Goal: Task Accomplishment & Management: Complete application form

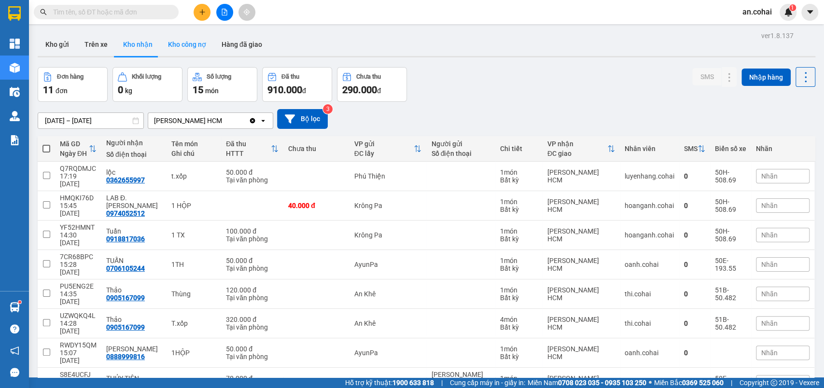
click at [181, 47] on button "Kho công nợ" at bounding box center [187, 44] width 54 height 23
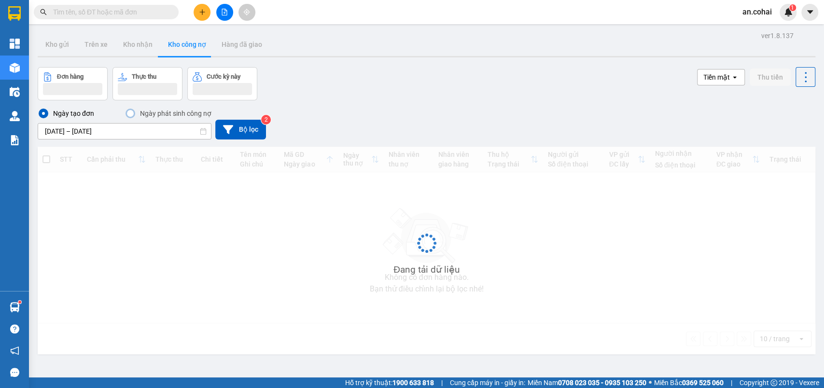
click at [495, 84] on div "Đơn hàng Thực thu Cước kỳ này Tiền mặt open Thu tiền" at bounding box center [427, 83] width 778 height 33
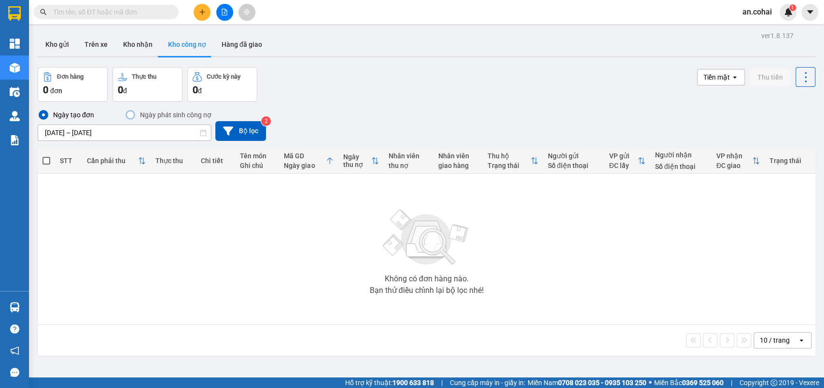
click at [121, 59] on div "ver 1.8.137 Kho gửi Trên xe Kho [PERSON_NAME] công nợ Hàng đã [PERSON_NAME] hàn…" at bounding box center [427, 223] width 786 height 388
click at [129, 52] on button "Kho nhận" at bounding box center [137, 44] width 45 height 23
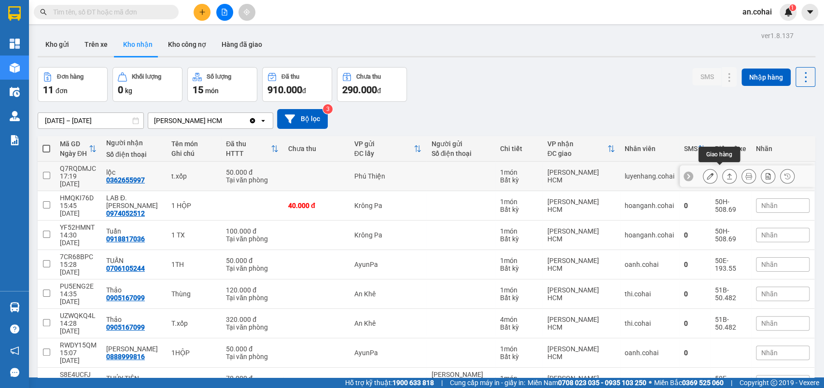
click at [723, 176] on button at bounding box center [730, 176] width 14 height 17
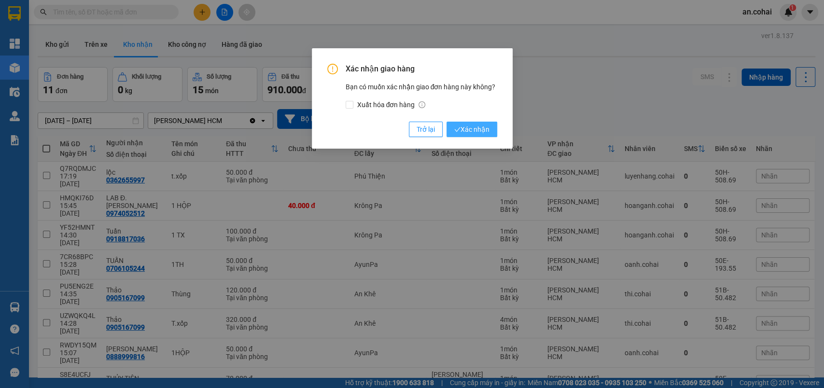
click at [464, 131] on span "Xác nhận" at bounding box center [471, 129] width 35 height 11
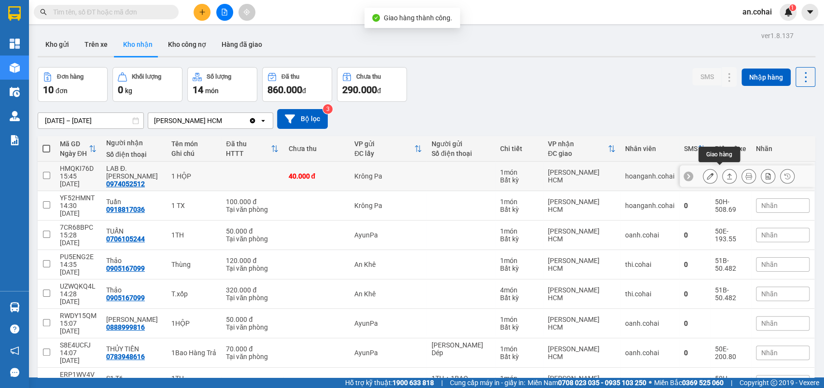
click at [723, 172] on button at bounding box center [730, 176] width 14 height 17
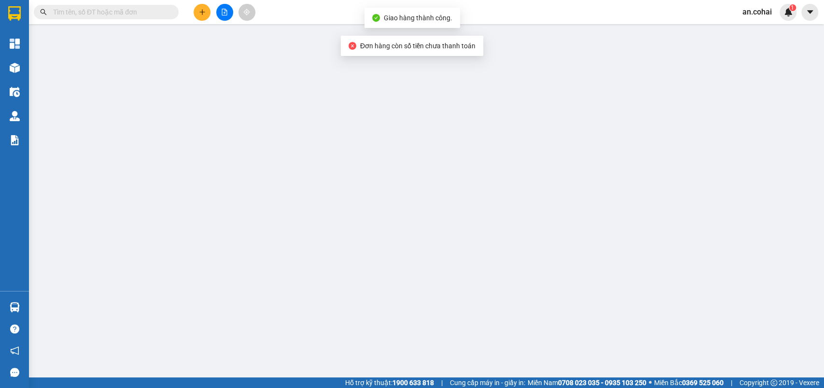
type input "0974052512"
type input "LAB Đ.[PERSON_NAME]"
type input "40.000"
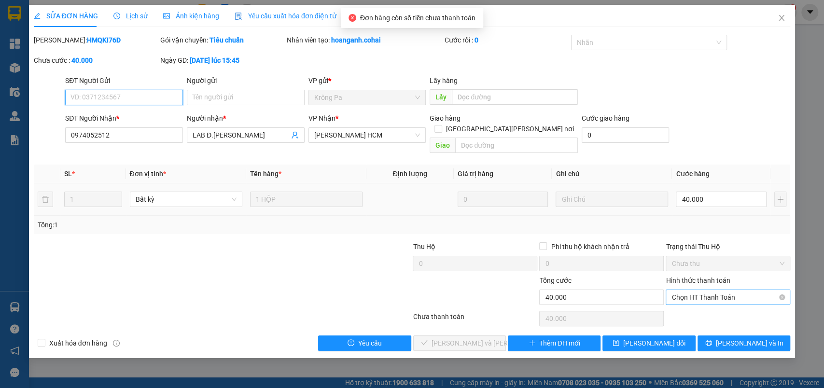
click at [692, 290] on span "Chọn HT Thanh Toán" at bounding box center [728, 297] width 113 height 14
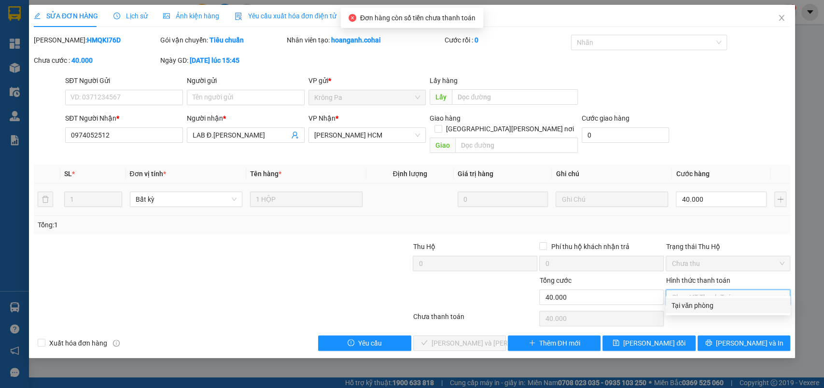
click at [699, 308] on div "Tại văn phòng" at bounding box center [728, 305] width 113 height 11
type input "0"
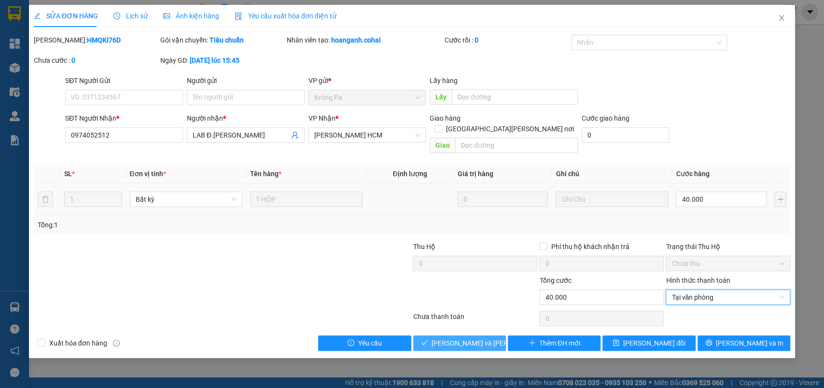
click at [472, 338] on span "[PERSON_NAME] và [PERSON_NAME] hàng" at bounding box center [497, 343] width 130 height 11
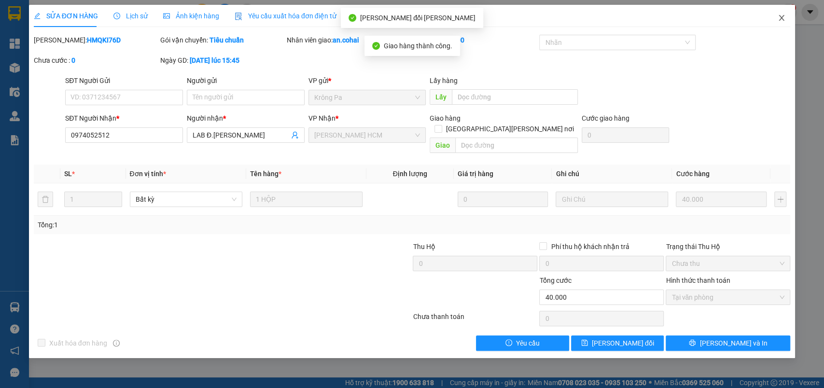
click at [780, 28] on span "Close" at bounding box center [781, 18] width 27 height 27
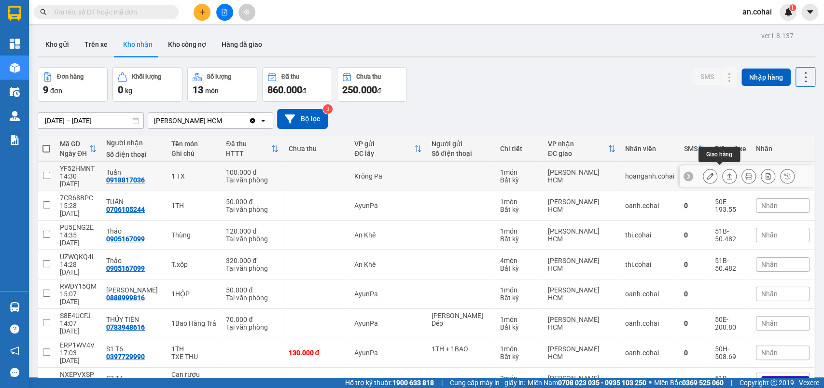
click at [726, 173] on icon at bounding box center [729, 176] width 7 height 7
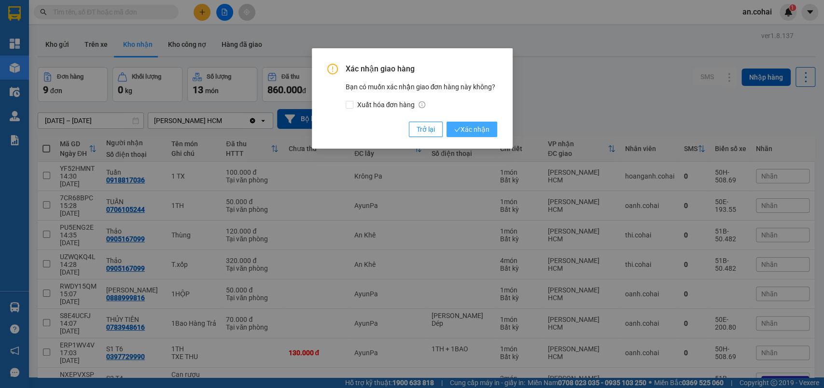
click at [487, 135] on button "Xác nhận" at bounding box center [472, 129] width 51 height 15
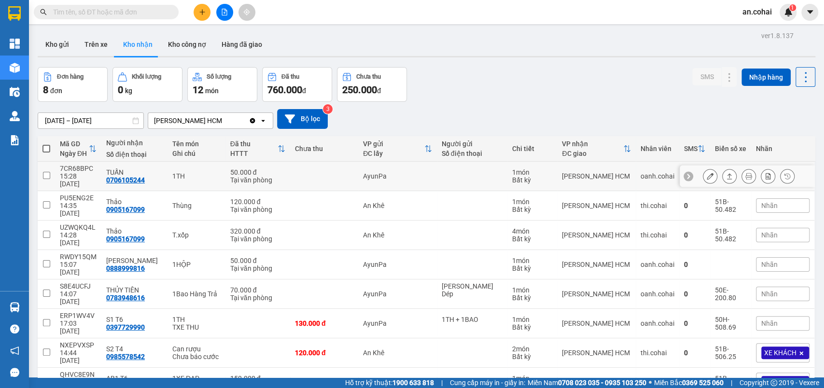
click at [727, 175] on icon at bounding box center [729, 176] width 5 height 6
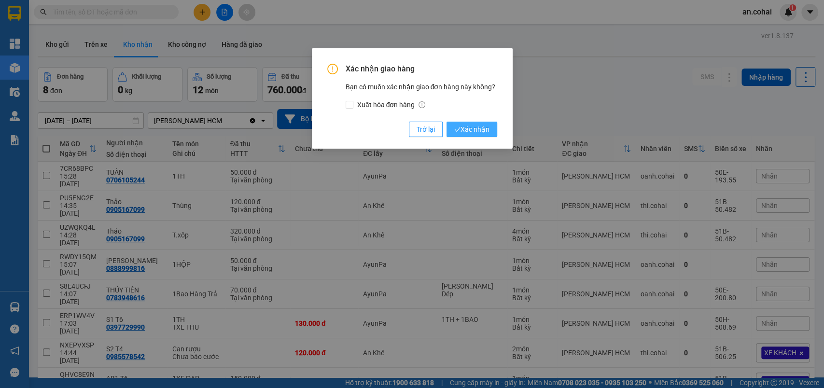
click at [462, 131] on span "Xác nhận" at bounding box center [471, 129] width 35 height 11
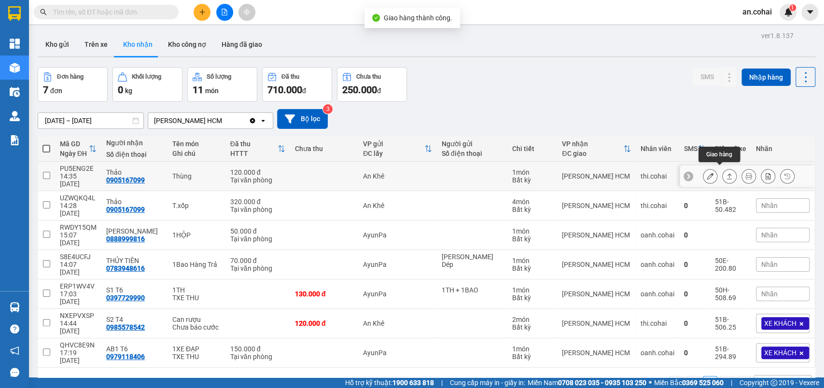
click at [726, 173] on icon at bounding box center [729, 176] width 7 height 7
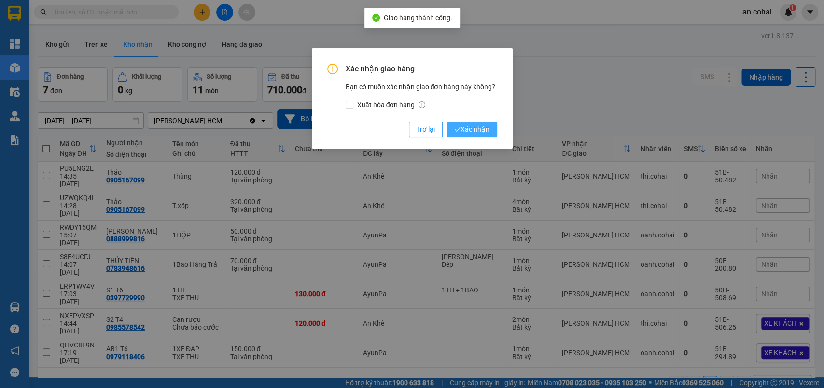
click at [482, 129] on span "Xác nhận" at bounding box center [471, 129] width 35 height 11
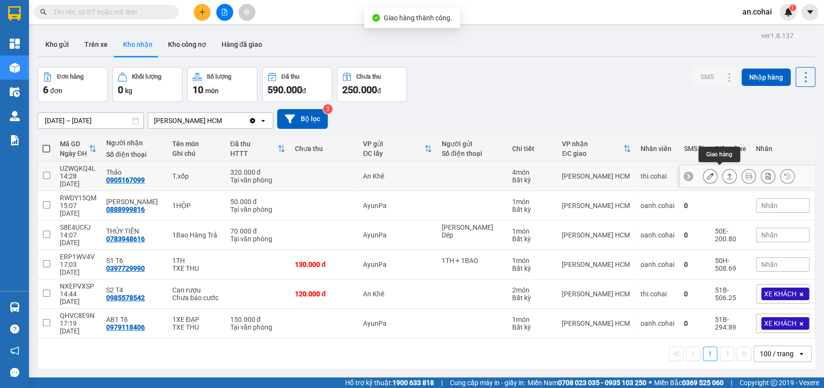
click at [726, 174] on icon at bounding box center [729, 176] width 7 height 7
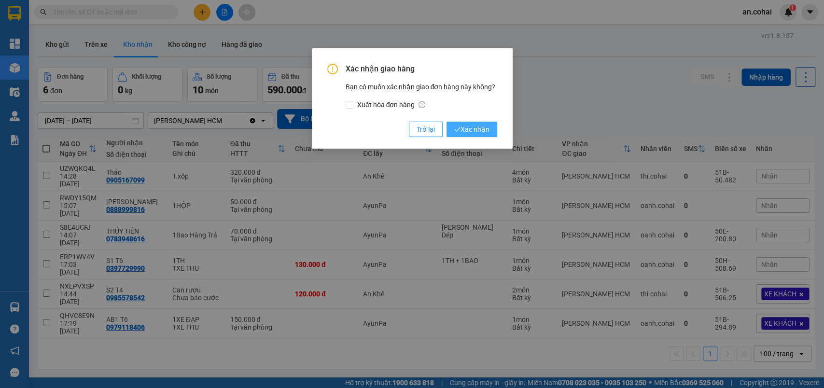
click at [483, 134] on span "Xác nhận" at bounding box center [471, 129] width 35 height 11
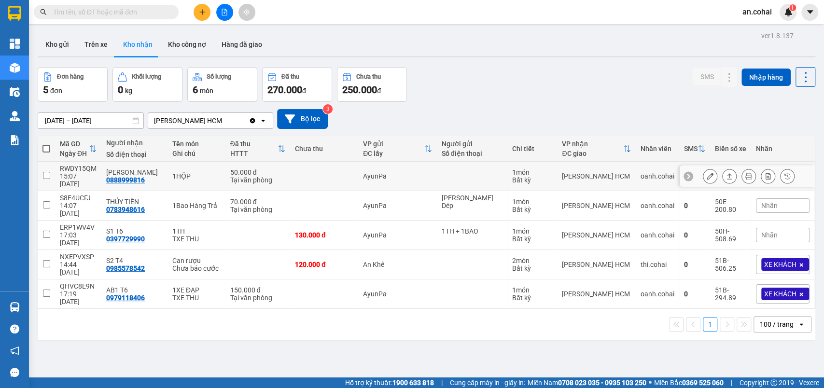
click at [726, 173] on icon at bounding box center [729, 176] width 7 height 7
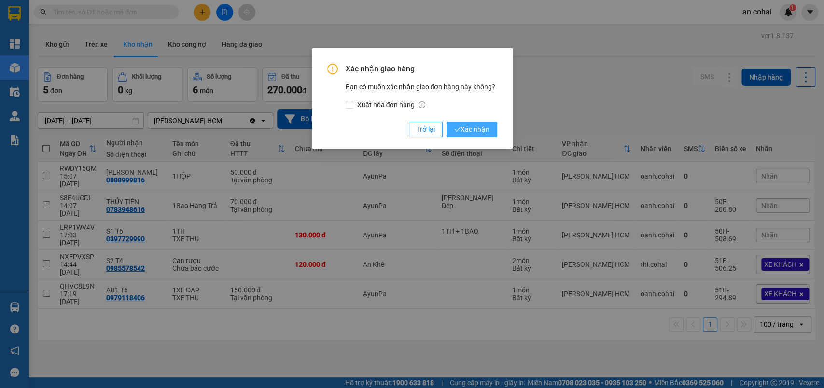
click at [467, 127] on span "Xác nhận" at bounding box center [471, 129] width 35 height 11
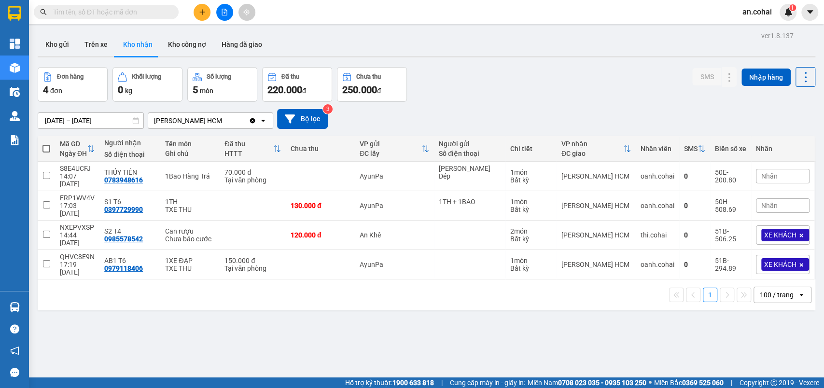
click at [208, 6] on button at bounding box center [202, 12] width 17 height 17
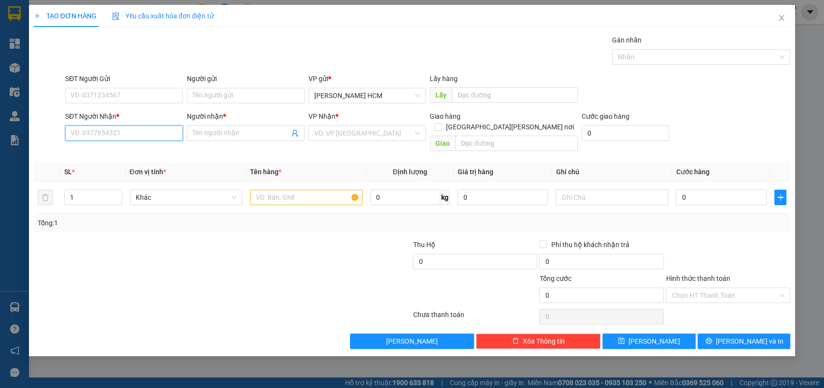
click at [166, 136] on input "SĐT Người Nhận *" at bounding box center [124, 133] width 118 height 15
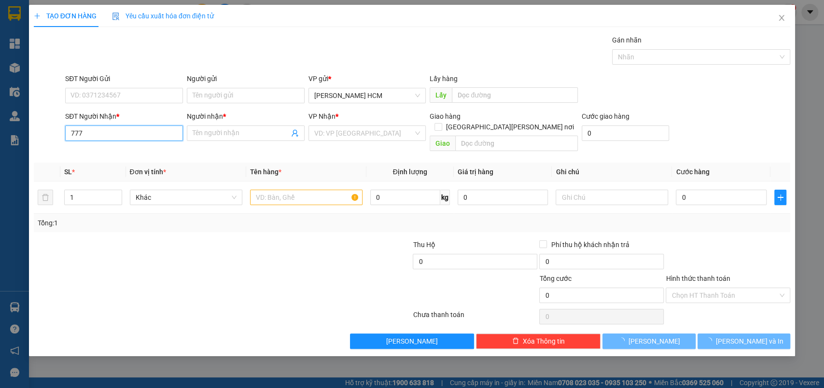
click at [165, 136] on input "777" at bounding box center [124, 133] width 118 height 15
click at [115, 133] on input "777" at bounding box center [124, 133] width 118 height 15
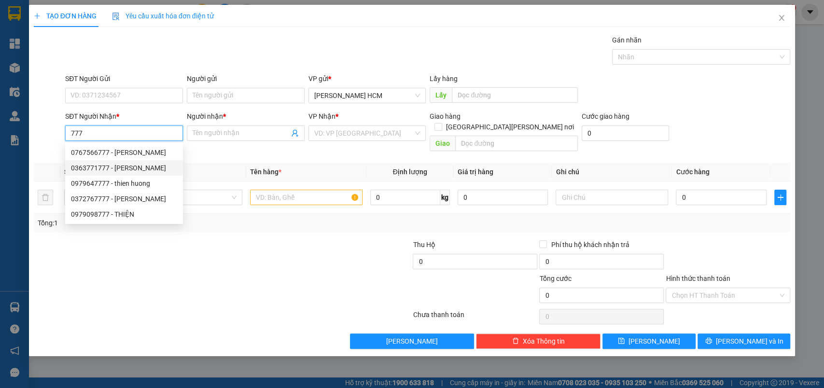
click at [129, 169] on div "0363771777 - [PERSON_NAME]" at bounding box center [124, 168] width 106 height 11
type input "0363771777"
type input "[PERSON_NAME]"
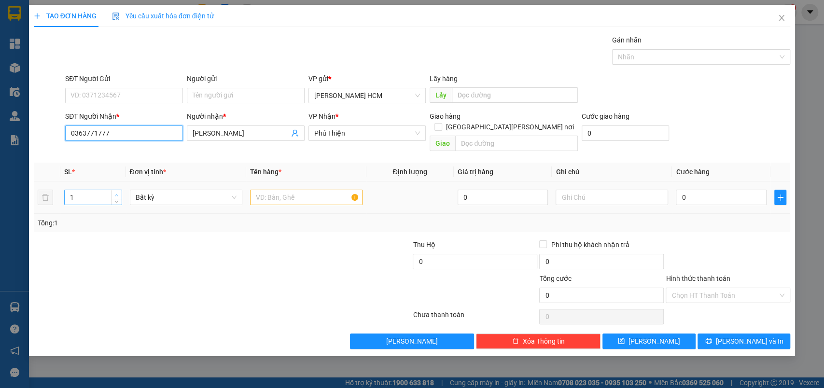
type input "0363771777"
type input "2"
click at [118, 192] on span "up" at bounding box center [117, 195] width 6 height 6
click at [324, 191] on input "text" at bounding box center [306, 197] width 112 height 15
drag, startPoint x: 70, startPoint y: 189, endPoint x: 84, endPoint y: 191, distance: 13.7
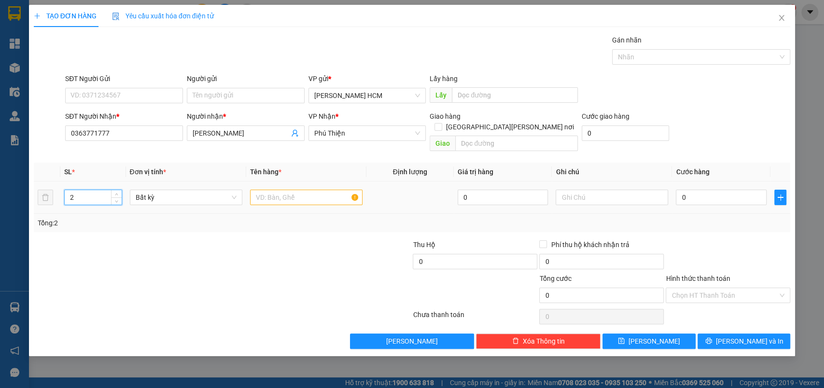
click at [84, 191] on input "2" at bounding box center [93, 197] width 57 height 14
type input "5"
click at [272, 190] on input "text" at bounding box center [306, 197] width 112 height 15
type input "bao"
click at [699, 190] on input "0" at bounding box center [721, 197] width 91 height 15
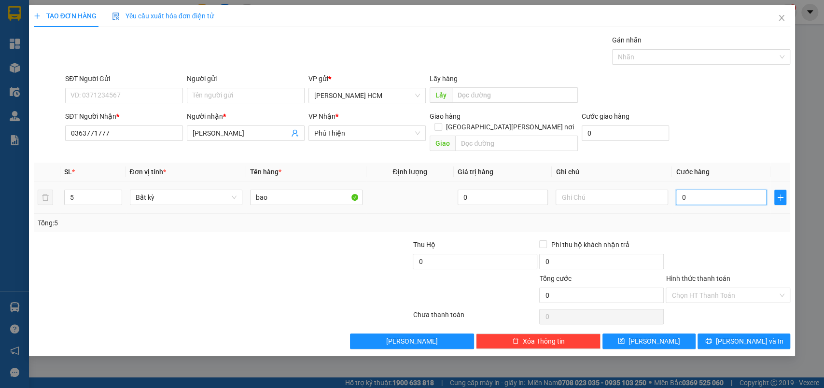
type input "006"
type input "6"
type input "0.060"
type input "60"
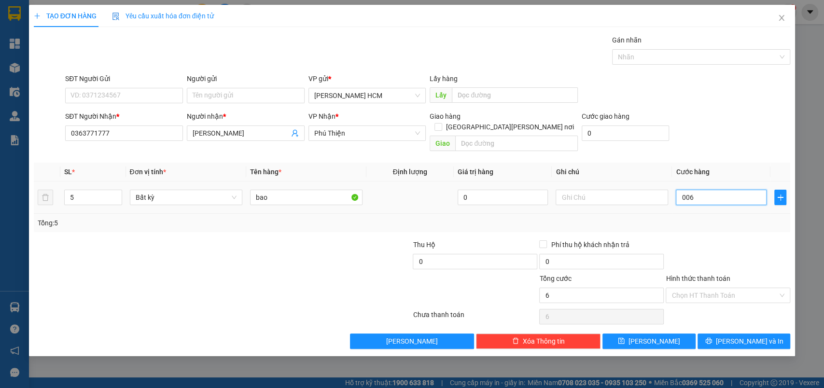
type input "60"
type input "00.600"
type input "600"
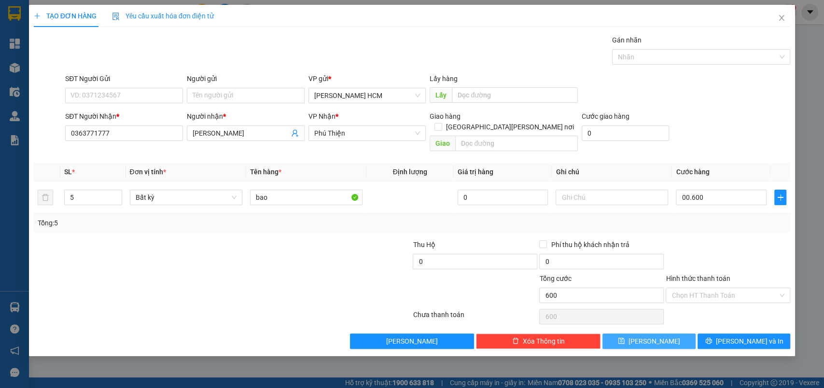
click at [649, 336] on button "[PERSON_NAME]" at bounding box center [649, 341] width 93 height 15
type input "600.000"
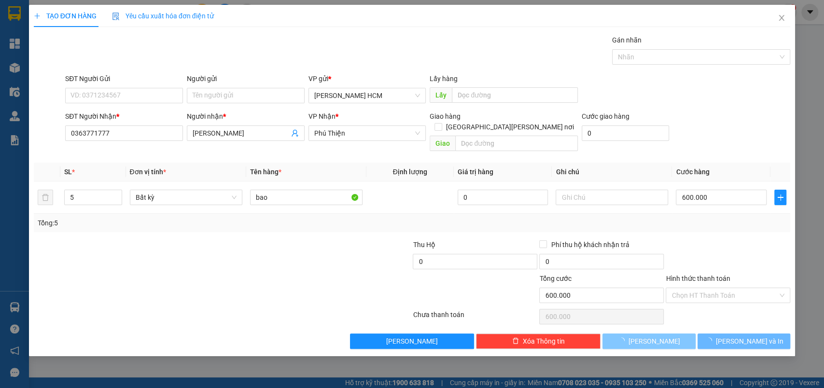
type input "1"
type input "0"
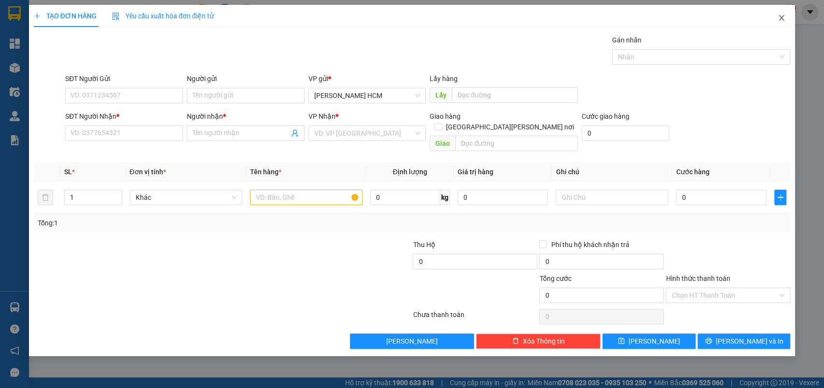
click at [783, 21] on icon "close" at bounding box center [782, 18] width 8 height 8
